Goal: Task Accomplishment & Management: Use online tool/utility

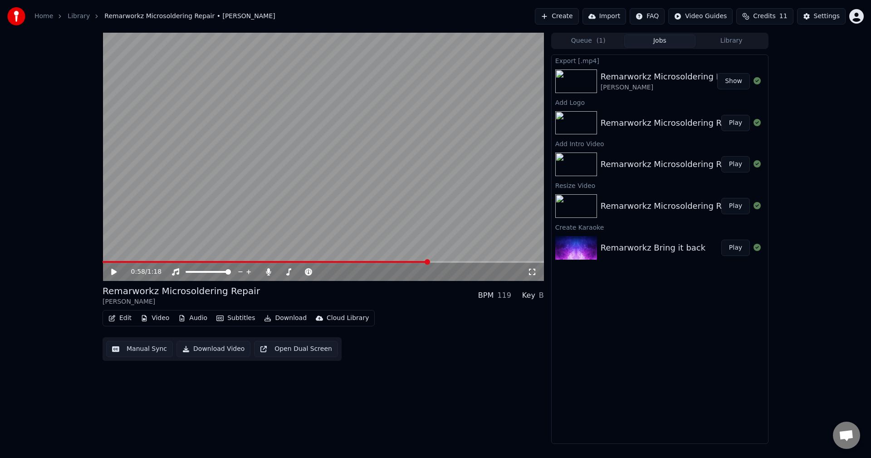
drag, startPoint x: 211, startPoint y: 170, endPoint x: 170, endPoint y: 165, distance: 41.2
click at [170, 165] on video at bounding box center [324, 157] width 442 height 248
click at [219, 147] on video at bounding box center [324, 157] width 442 height 248
drag, startPoint x: 354, startPoint y: 130, endPoint x: 355, endPoint y: 147, distance: 16.4
click at [354, 130] on video at bounding box center [324, 157] width 442 height 248
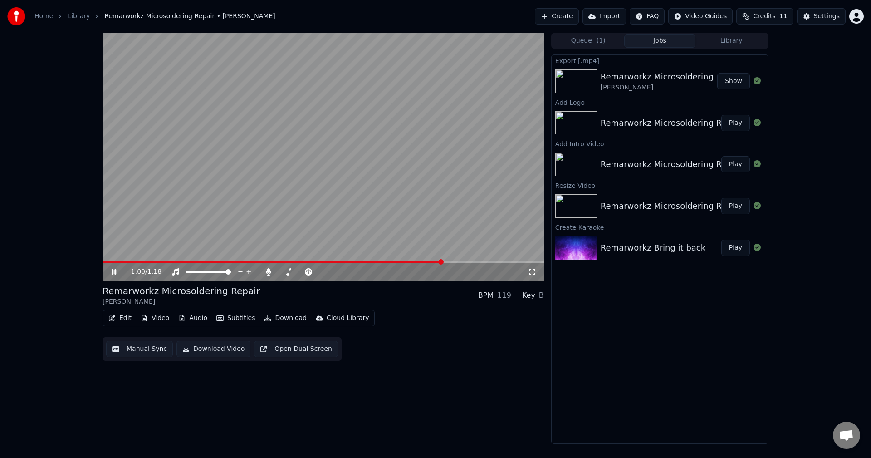
drag, startPoint x: 288, startPoint y: 260, endPoint x: 188, endPoint y: 258, distance: 100.3
click at [188, 258] on video at bounding box center [324, 157] width 442 height 248
click at [186, 261] on span at bounding box center [273, 262] width 341 height 2
click at [103, 261] on span at bounding box center [103, 262] width 0 height 2
click at [113, 269] on icon at bounding box center [120, 271] width 21 height 7
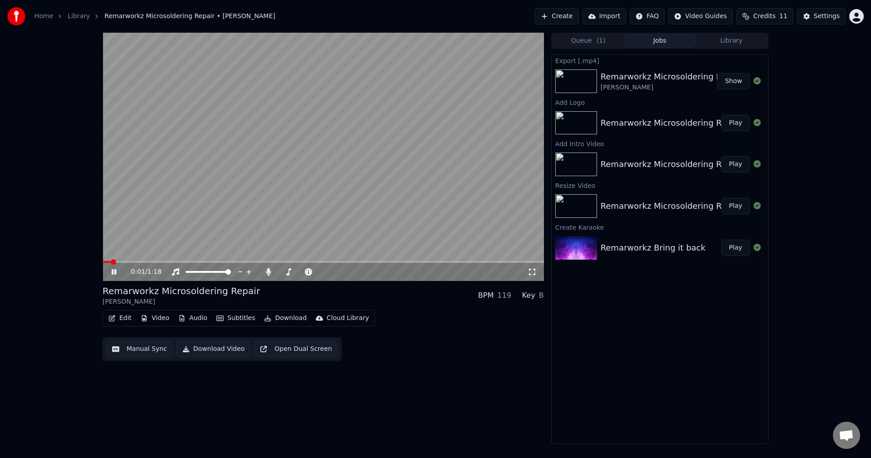
click at [122, 316] on button "Edit" at bounding box center [120, 318] width 30 height 13
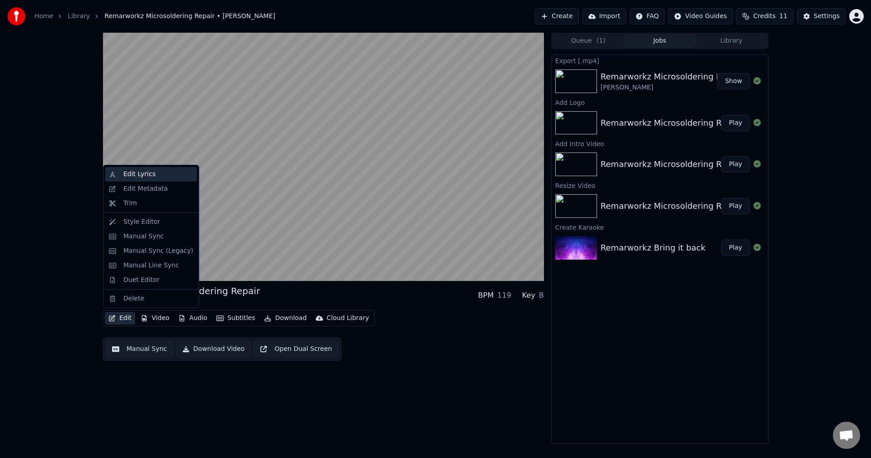
click at [156, 177] on div "Edit Lyrics" at bounding box center [158, 174] width 70 height 9
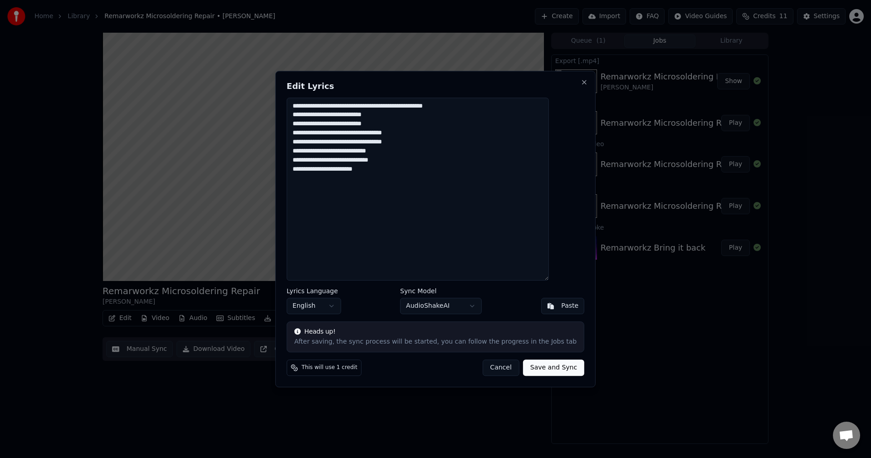
click at [495, 365] on button "Cancel" at bounding box center [500, 367] width 37 height 16
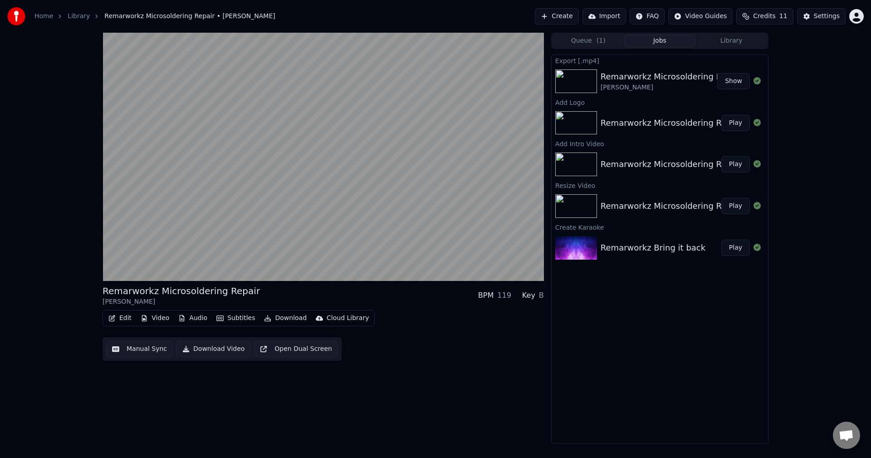
click at [160, 318] on button "Video" at bounding box center [155, 318] width 36 height 13
click at [139, 385] on div "Remarworkz Microsoldering Repair [PERSON_NAME] BPM 119 Key B Edit Video Audio S…" at bounding box center [324, 238] width 442 height 411
click at [470, 394] on div "Remarworkz Microsoldering Repair [PERSON_NAME] BPM 119 Key B Edit Video Audio S…" at bounding box center [324, 238] width 442 height 411
click at [273, 349] on button "Open Dual Screen" at bounding box center [296, 349] width 84 height 16
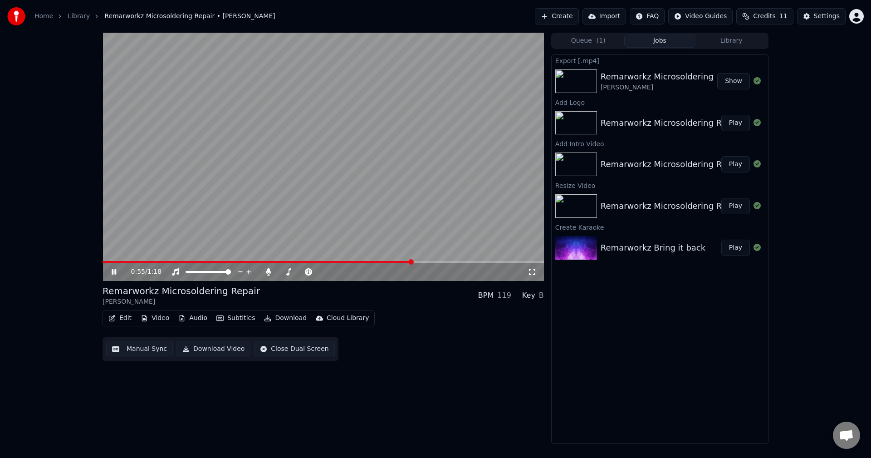
drag, startPoint x: 381, startPoint y: 259, endPoint x: 291, endPoint y: 261, distance: 89.9
click at [291, 261] on div "0:55 / 1:18" at bounding box center [324, 157] width 442 height 248
drag, startPoint x: 285, startPoint y: 260, endPoint x: 246, endPoint y: 259, distance: 39.5
click at [246, 259] on video at bounding box center [324, 157] width 442 height 248
click at [260, 263] on span at bounding box center [181, 262] width 157 height 2
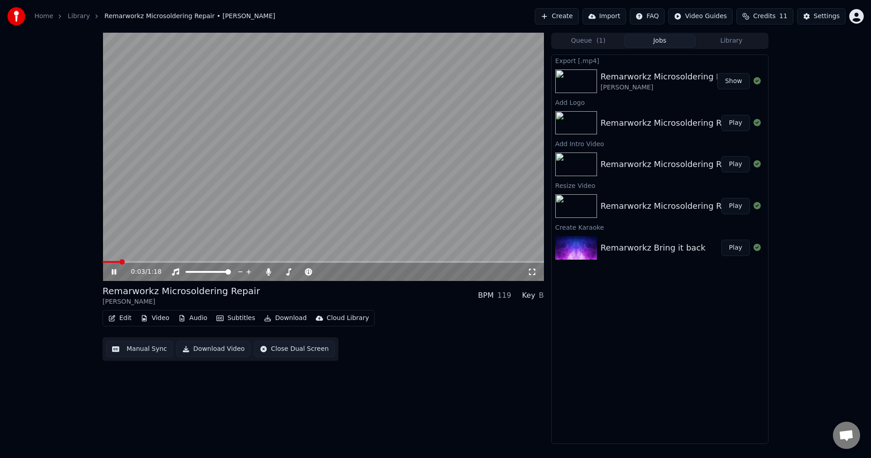
click at [111, 263] on span at bounding box center [111, 262] width 17 height 2
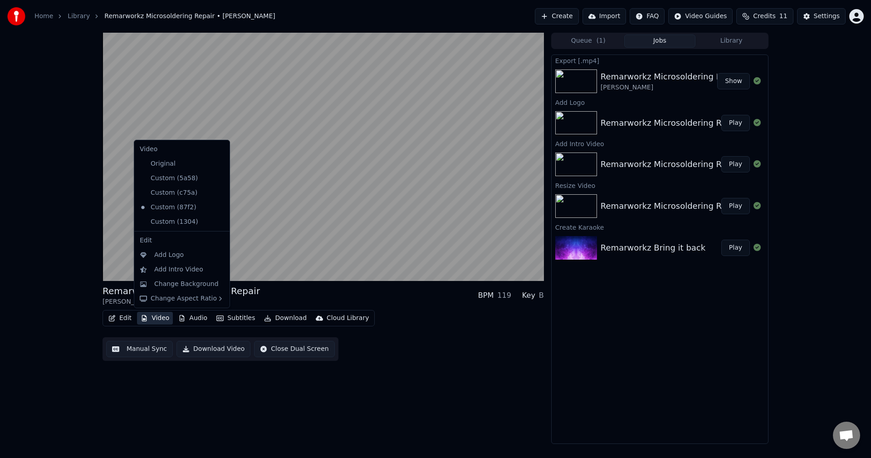
click at [157, 319] on button "Video" at bounding box center [155, 318] width 36 height 13
click at [160, 259] on div "Add Logo" at bounding box center [169, 255] width 30 height 9
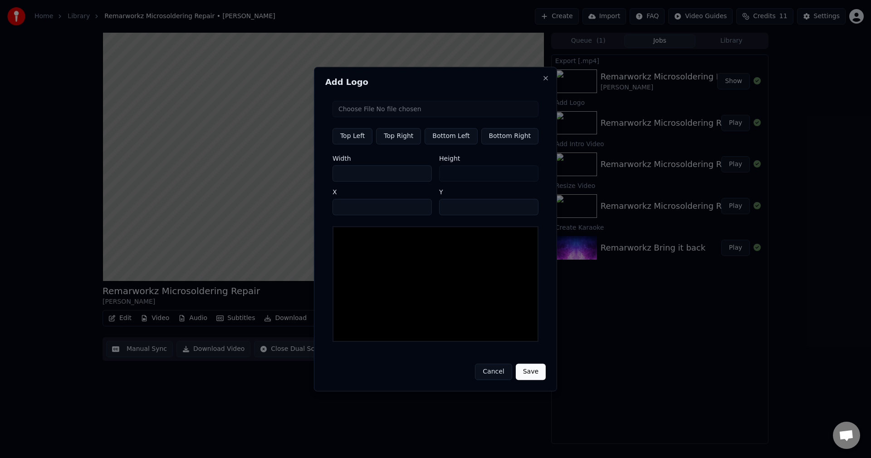
click at [493, 369] on button "Cancel" at bounding box center [493, 372] width 37 height 16
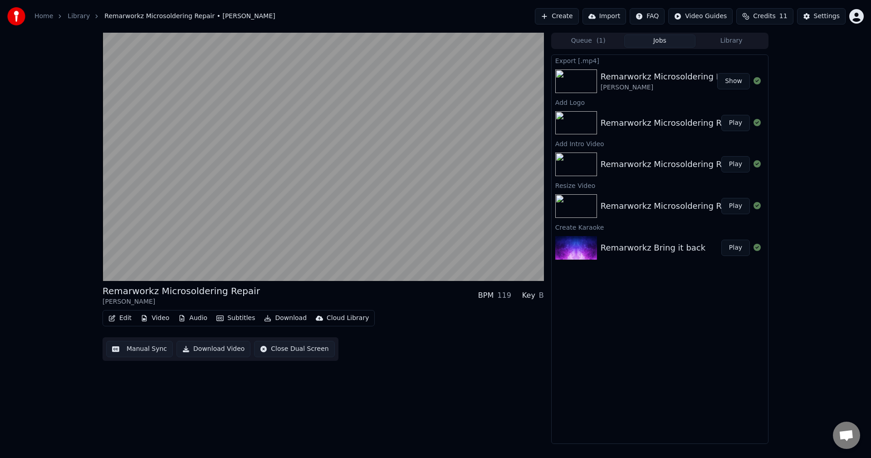
click at [154, 318] on button "Video" at bounding box center [155, 318] width 36 height 13
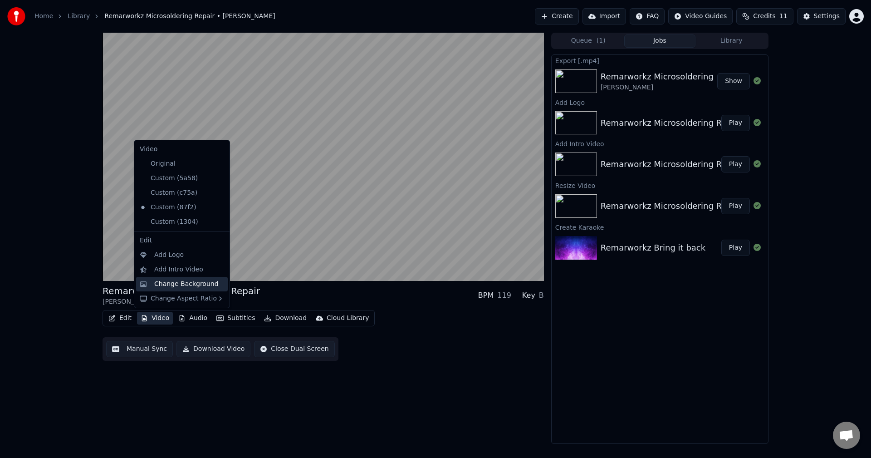
click at [191, 281] on div "Change Background" at bounding box center [186, 284] width 64 height 9
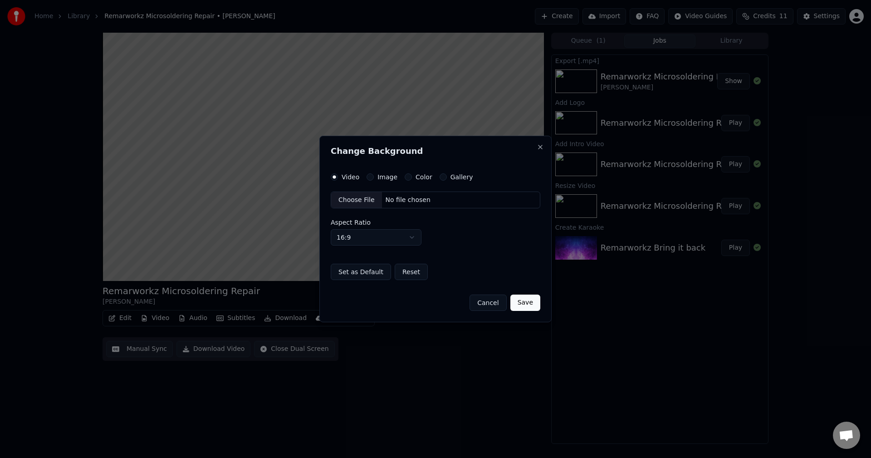
click at [371, 176] on button "Image" at bounding box center [370, 176] width 7 height 7
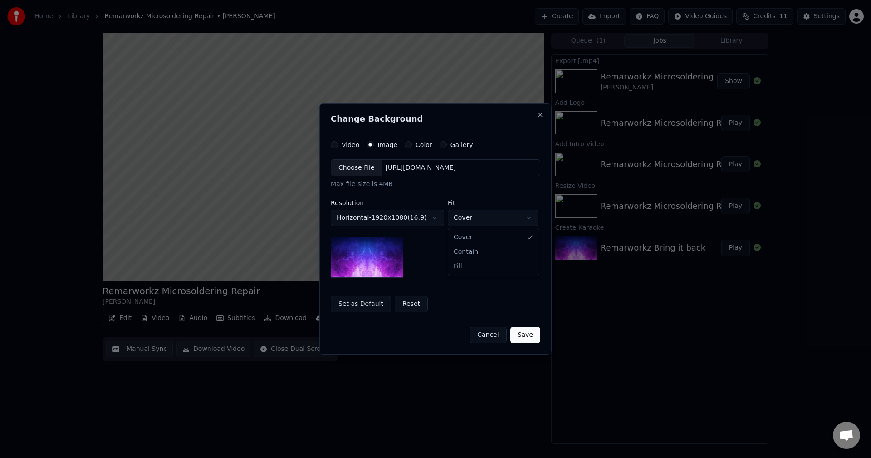
click at [502, 216] on body "**********" at bounding box center [435, 229] width 871 height 458
select select "****"
click at [365, 168] on div "Choose File" at bounding box center [356, 168] width 51 height 16
click at [530, 336] on button "Save" at bounding box center [526, 335] width 30 height 16
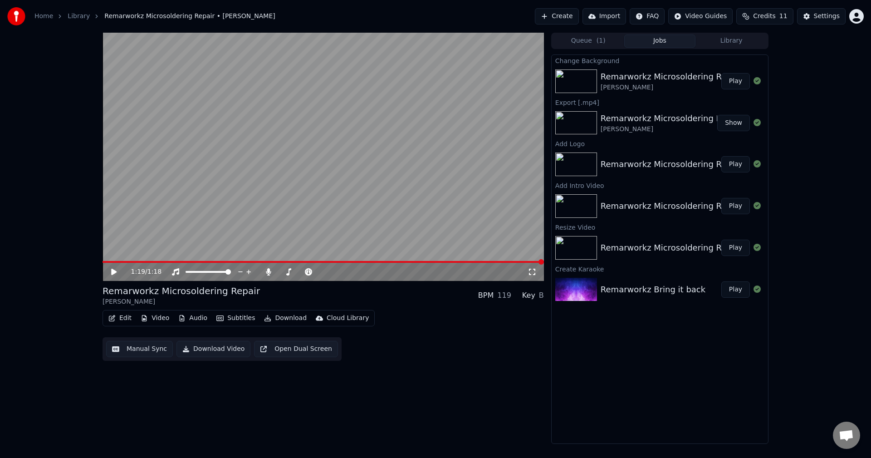
click at [738, 86] on button "Play" at bounding box center [736, 81] width 29 height 16
click at [112, 273] on icon at bounding box center [120, 271] width 21 height 7
click at [124, 317] on button "Edit" at bounding box center [120, 318] width 30 height 13
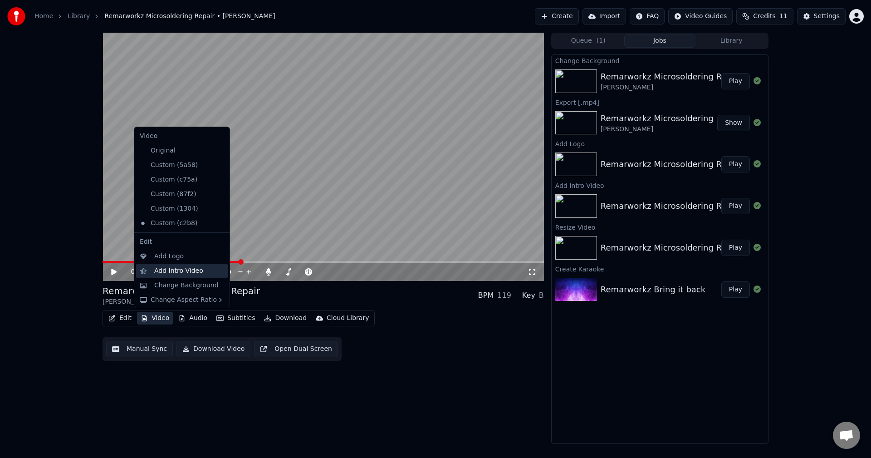
click at [184, 265] on div "Add Intro Video" at bounding box center [182, 271] width 92 height 15
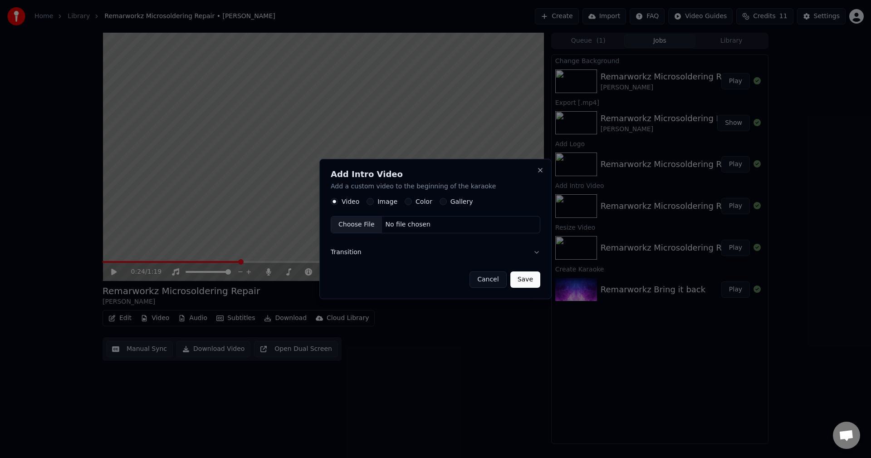
click at [391, 199] on label "Image" at bounding box center [388, 202] width 20 height 6
click at [374, 198] on button "Image" at bounding box center [370, 201] width 7 height 7
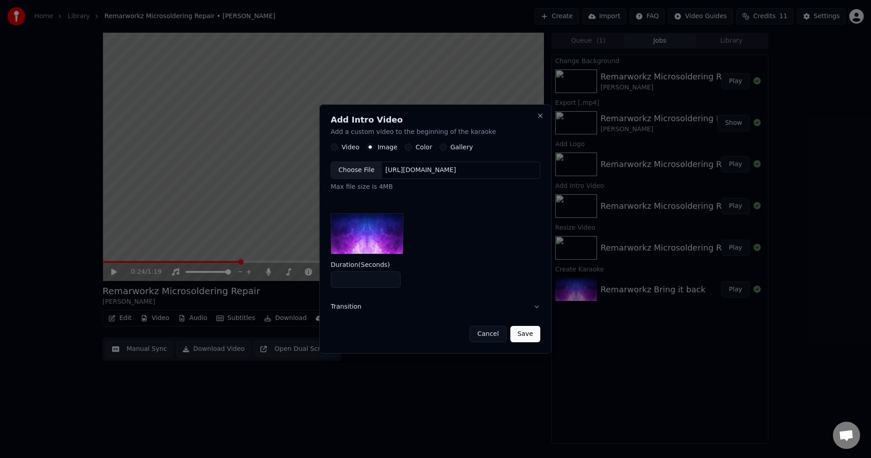
click at [416, 146] on label "Color" at bounding box center [424, 147] width 17 height 6
click at [412, 146] on button "Color" at bounding box center [408, 147] width 7 height 7
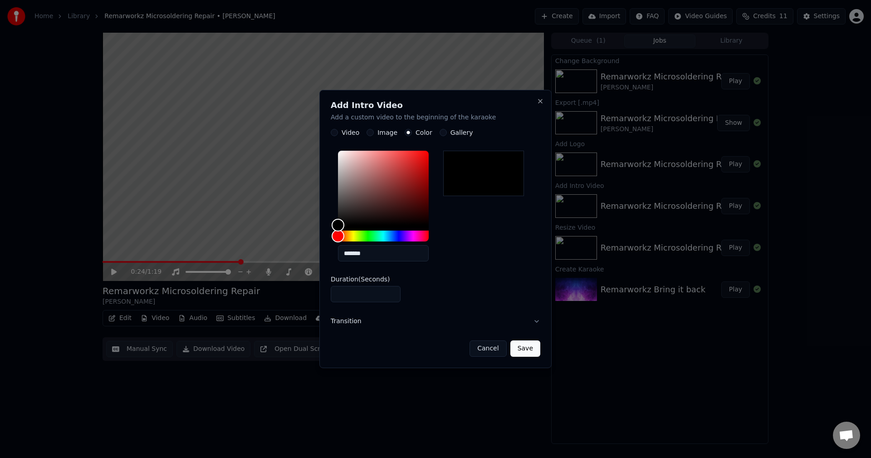
click at [349, 128] on div "Add Intro Video Add a custom video to the beginning of the karaoke Video Image …" at bounding box center [436, 229] width 232 height 279
click at [354, 134] on label "Video" at bounding box center [351, 133] width 18 height 6
click at [338, 134] on button "Video" at bounding box center [334, 132] width 7 height 7
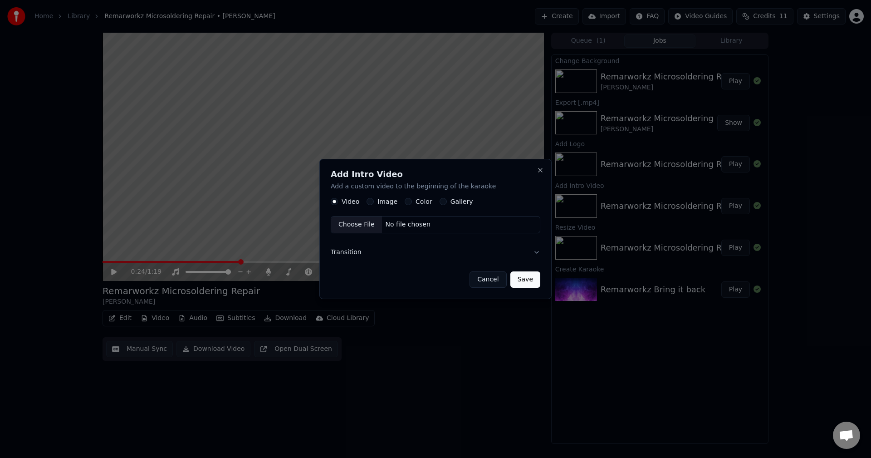
click at [495, 279] on button "Cancel" at bounding box center [488, 279] width 37 height 16
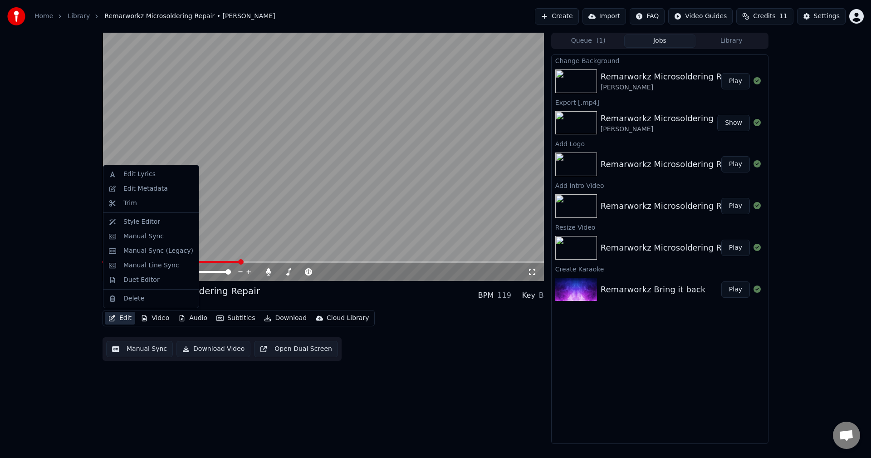
click at [127, 319] on button "Edit" at bounding box center [120, 318] width 30 height 13
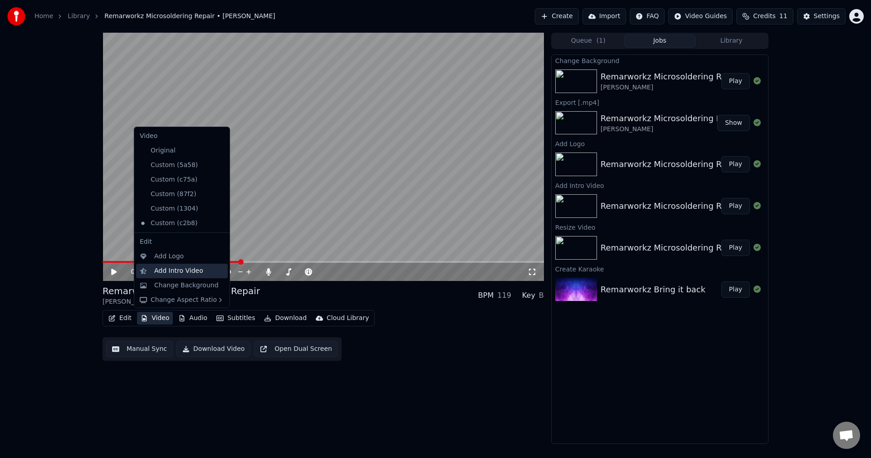
click at [172, 268] on div "Add Intro Video" at bounding box center [178, 270] width 49 height 9
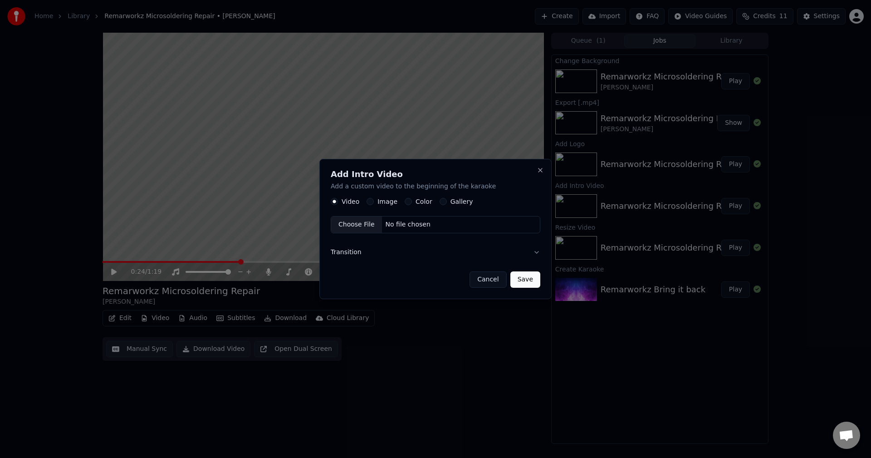
click at [369, 201] on button "Image" at bounding box center [370, 201] width 7 height 7
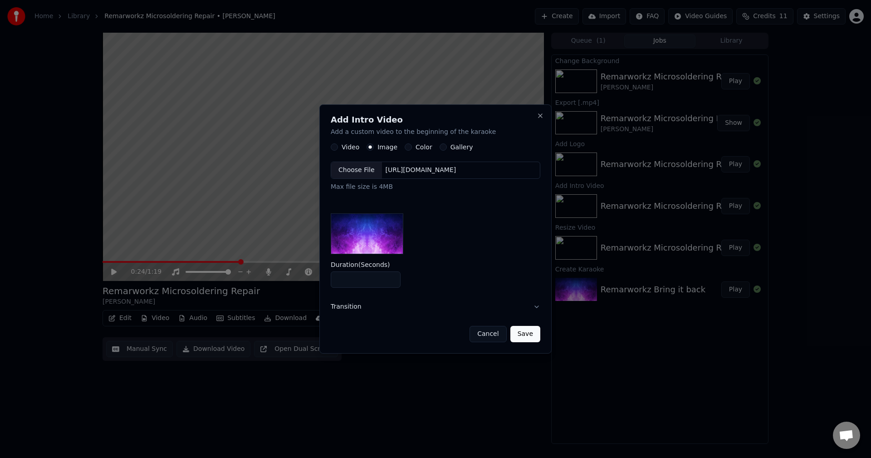
click at [488, 336] on button "Cancel" at bounding box center [488, 334] width 37 height 16
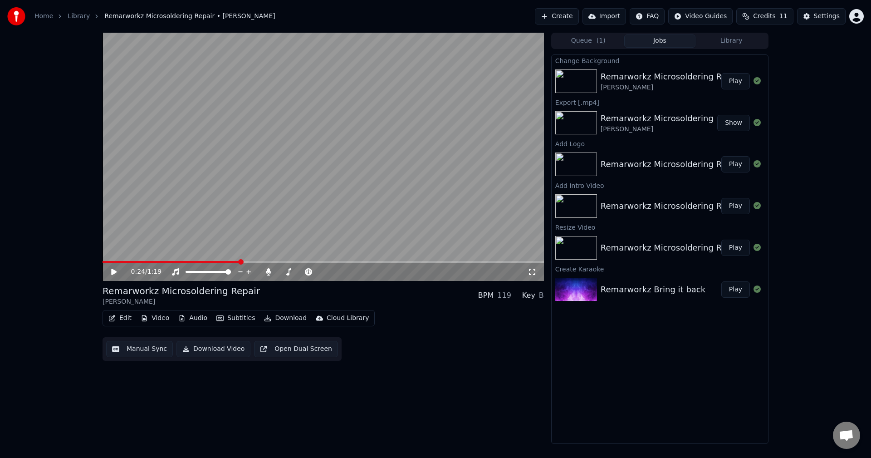
click at [300, 396] on div "0:24 / 1:19 Remarworkz Microsoldering Repair [PERSON_NAME] BPM 119 Key B Edit V…" at bounding box center [324, 238] width 442 height 411
click at [157, 317] on button "Video" at bounding box center [155, 318] width 36 height 13
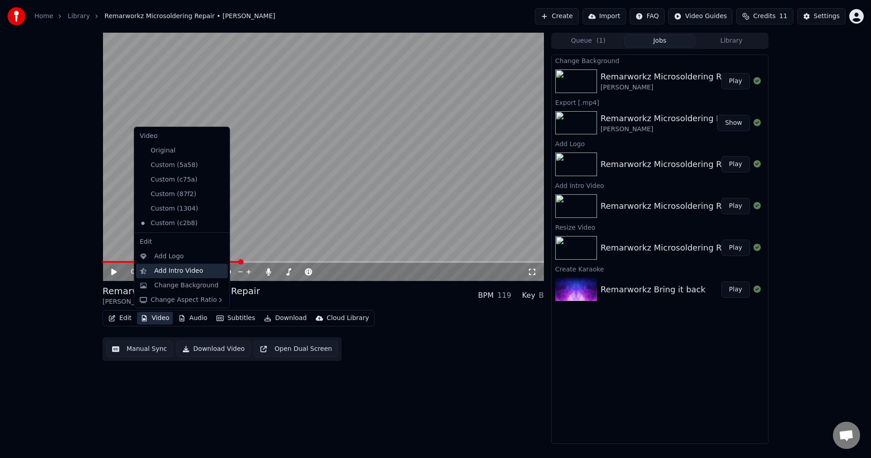
click at [179, 272] on div "Add Intro Video" at bounding box center [178, 270] width 49 height 9
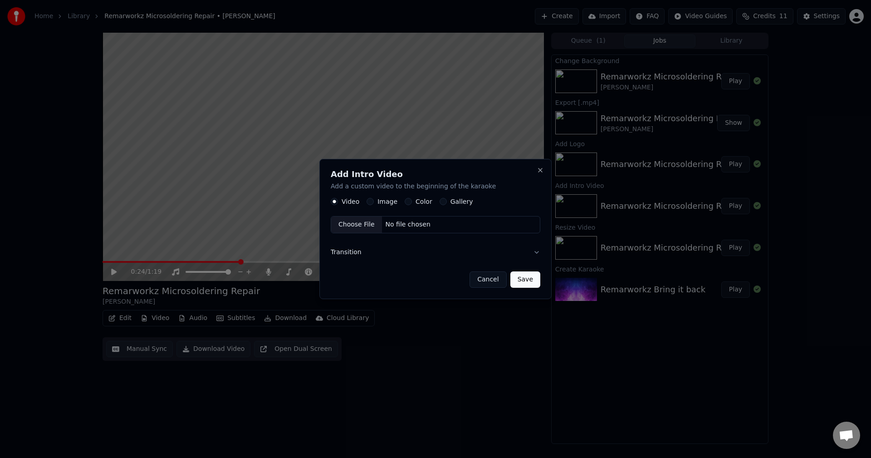
click at [408, 223] on div "No file chosen" at bounding box center [408, 225] width 52 height 9
click at [527, 281] on button "Save" at bounding box center [526, 279] width 30 height 16
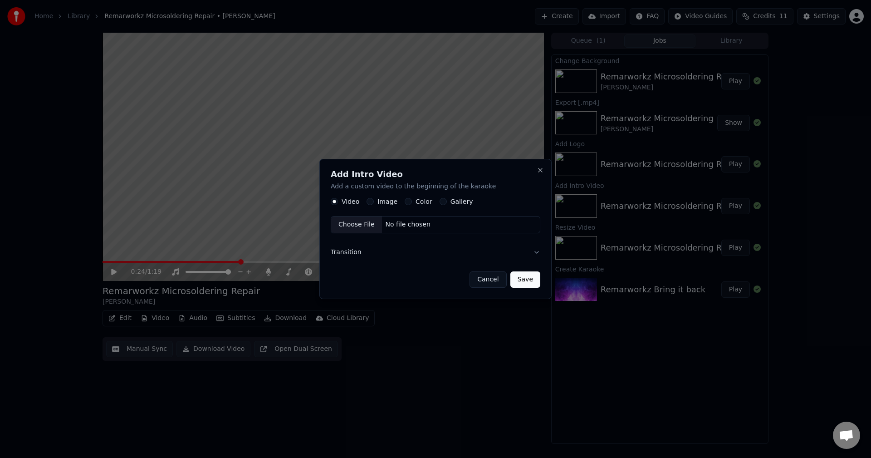
click at [352, 252] on button "Transition" at bounding box center [436, 253] width 210 height 24
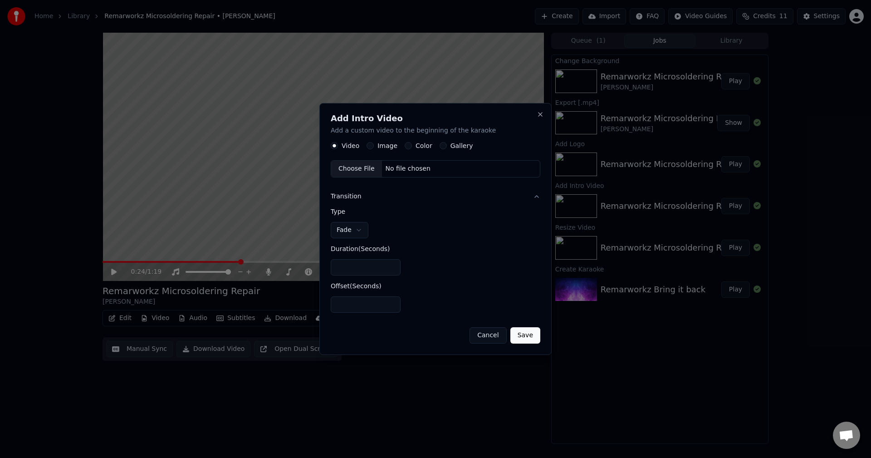
click at [371, 147] on button "Image" at bounding box center [370, 146] width 7 height 7
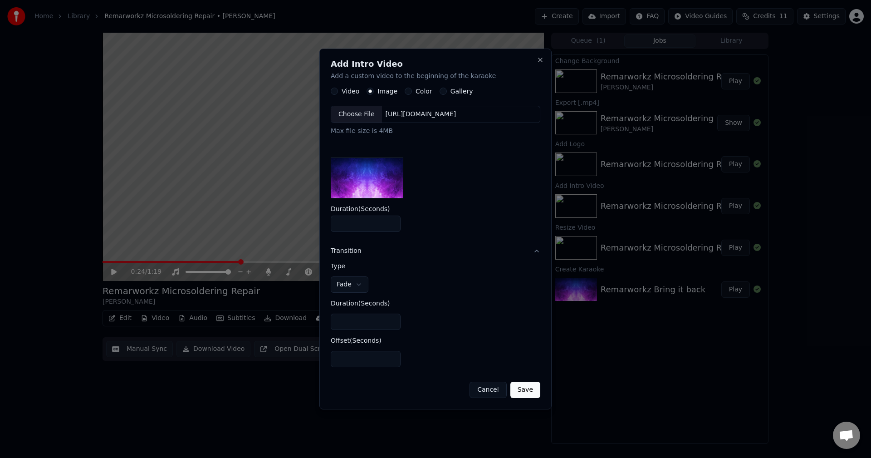
click at [409, 89] on div "Color" at bounding box center [419, 91] width 28 height 7
click at [416, 89] on label "Color" at bounding box center [424, 92] width 17 height 6
click at [412, 88] on button "Color" at bounding box center [408, 91] width 7 height 7
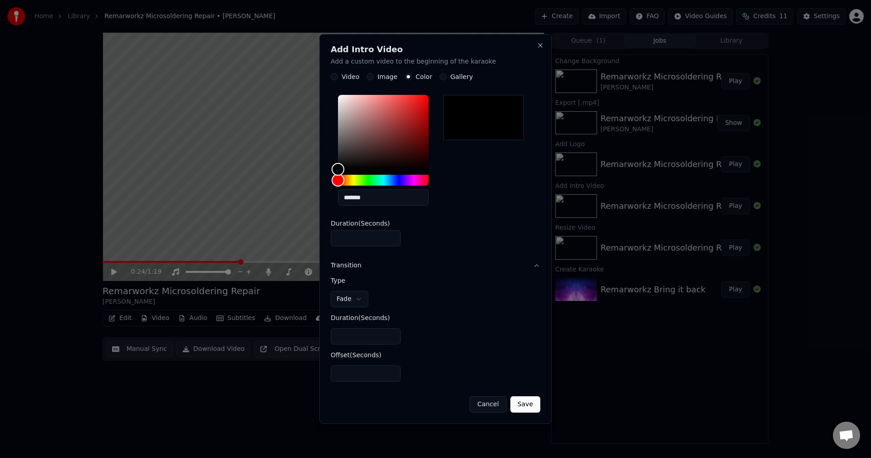
click at [442, 79] on button "Gallery" at bounding box center [443, 77] width 7 height 7
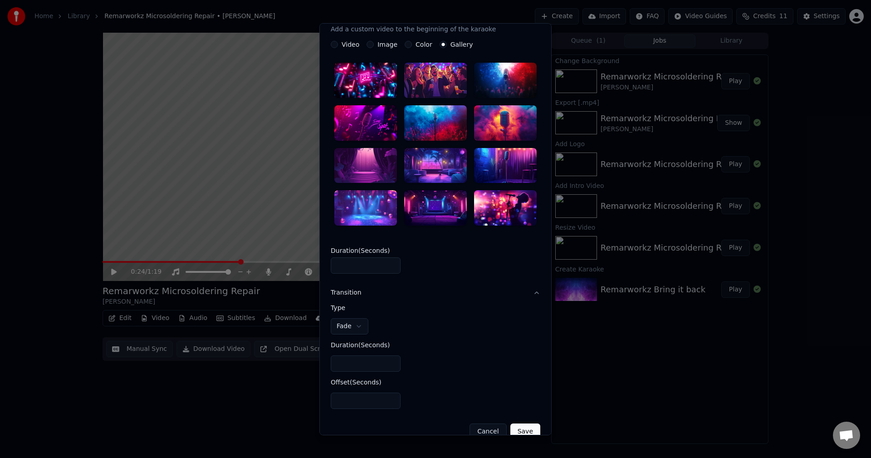
scroll to position [31, 0]
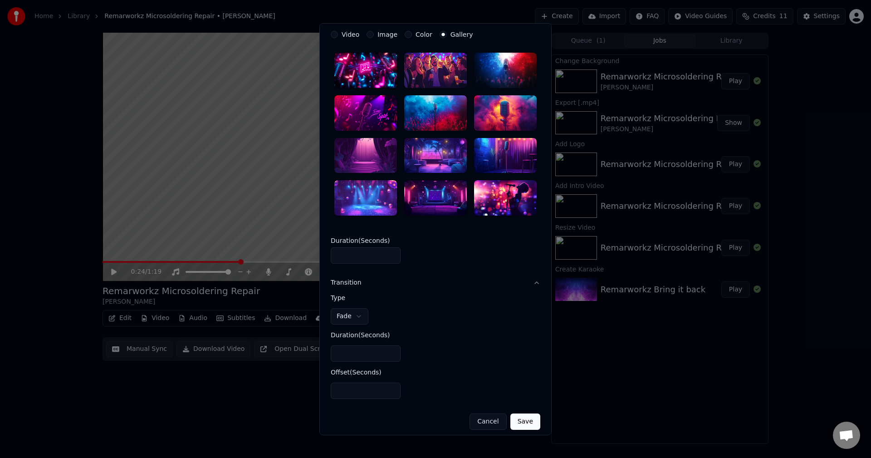
click at [524, 423] on button "Save" at bounding box center [526, 421] width 30 height 16
click at [483, 418] on button "Cancel" at bounding box center [488, 421] width 37 height 16
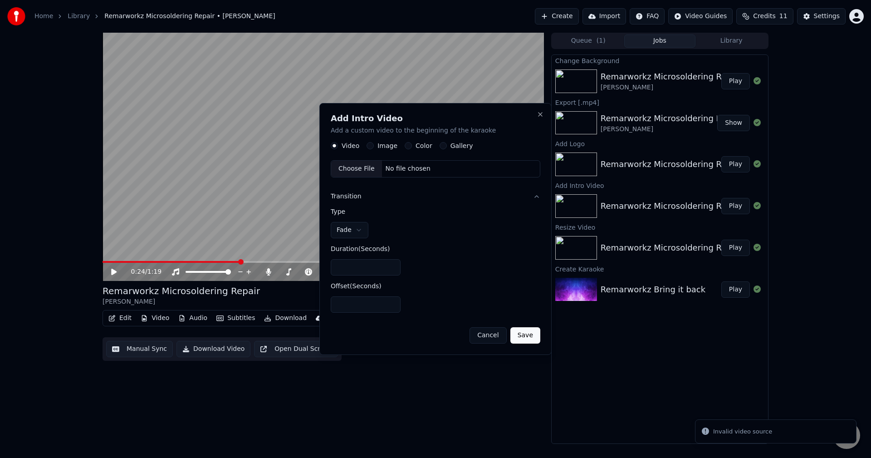
scroll to position [0, 0]
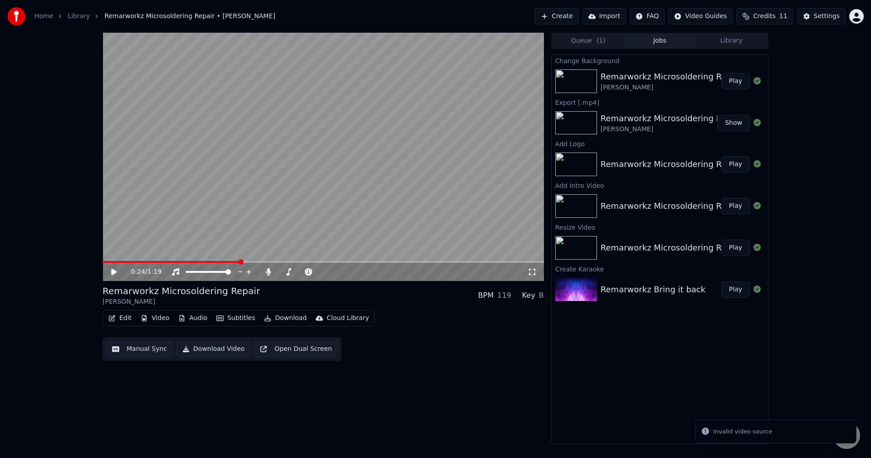
click at [383, 415] on div "0:24 / 1:19 Remarworkz Microsoldering Repair [PERSON_NAME] BPM 119 Key B Edit V…" at bounding box center [324, 238] width 442 height 411
click at [202, 348] on button "Download Video" at bounding box center [214, 349] width 74 height 16
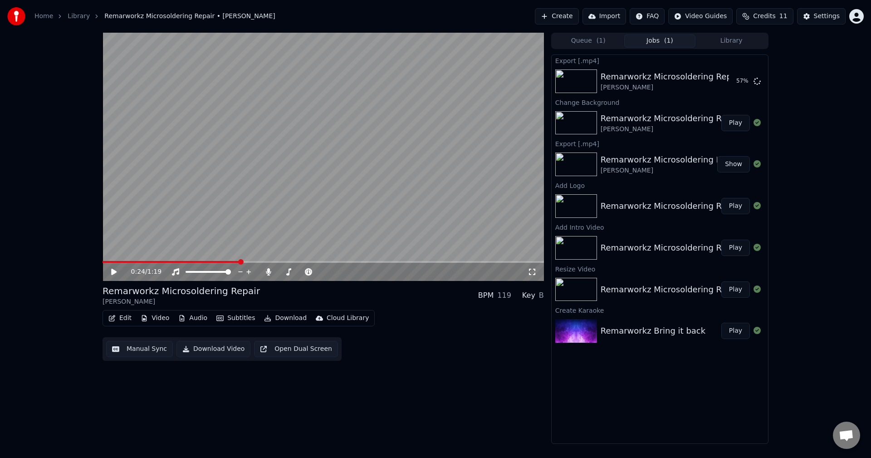
click at [856, 15] on html "Home Library Remarworkz Microsoldering Repair • [PERSON_NAME] Create Import FAQ…" at bounding box center [435, 229] width 871 height 458
click at [796, 54] on span "Billing" at bounding box center [793, 58] width 20 height 9
click at [732, 83] on button "Show" at bounding box center [734, 81] width 33 height 16
